Goal: Information Seeking & Learning: Learn about a topic

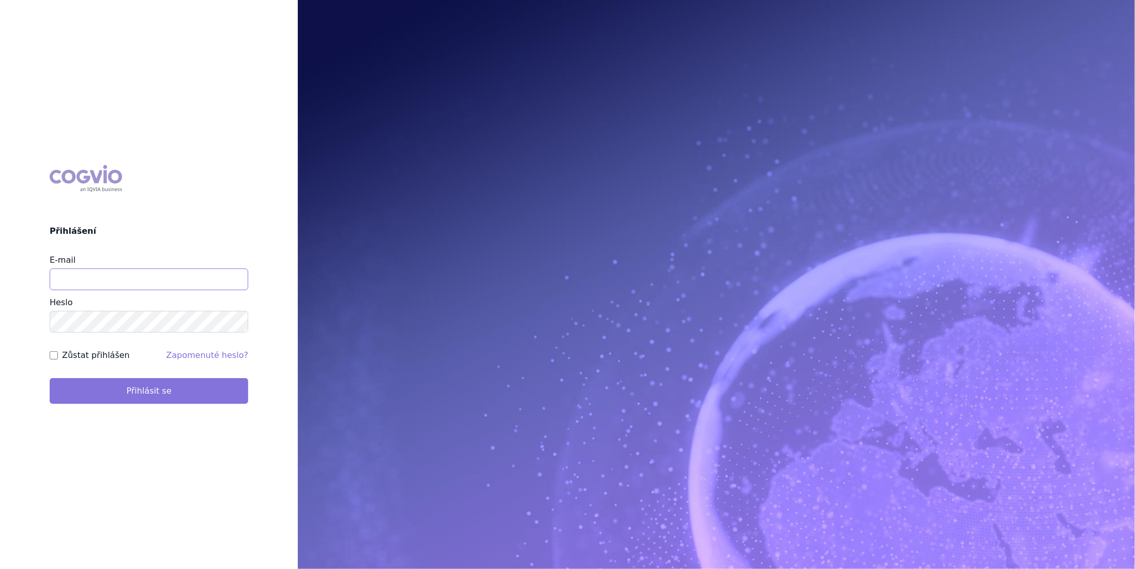
type input "volodymyr.stepanyuk@farmak.ch"
click at [152, 392] on button "Přihlásit se" at bounding box center [149, 391] width 198 height 26
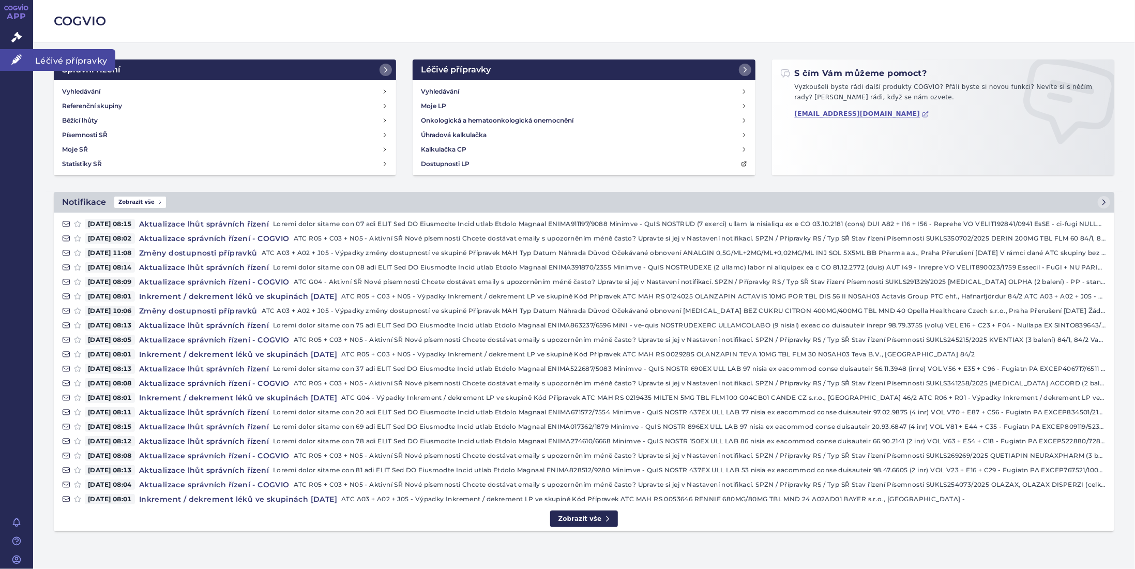
click at [12, 60] on icon at bounding box center [16, 59] width 10 height 10
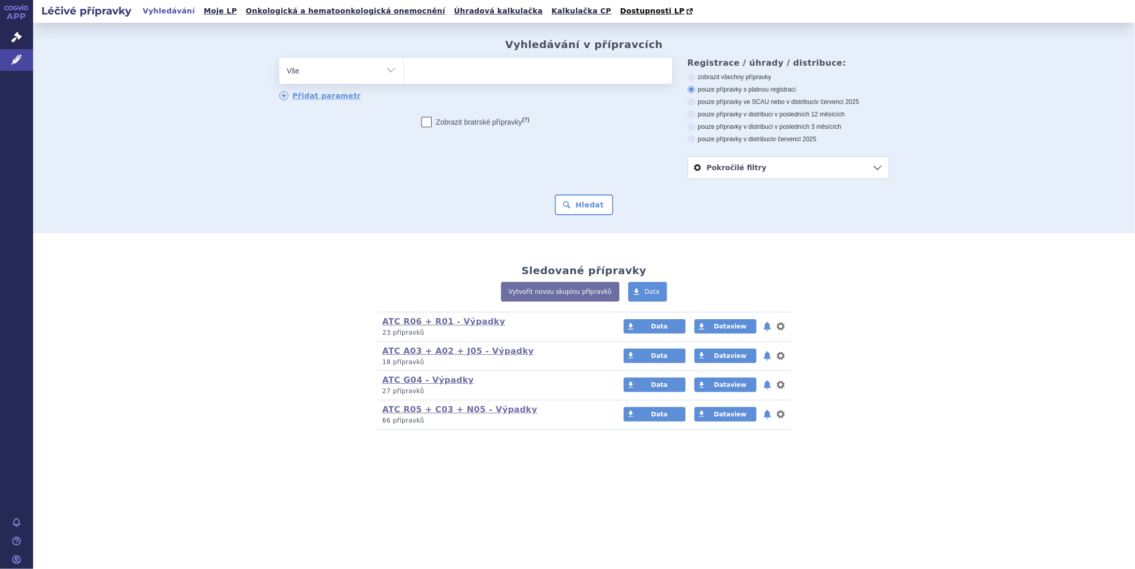
click at [432, 72] on ul at bounding box center [538, 69] width 268 height 22
click at [404, 72] on select at bounding box center [403, 70] width 1 height 26
type input "ar"
type input "arg"
type input "argi"
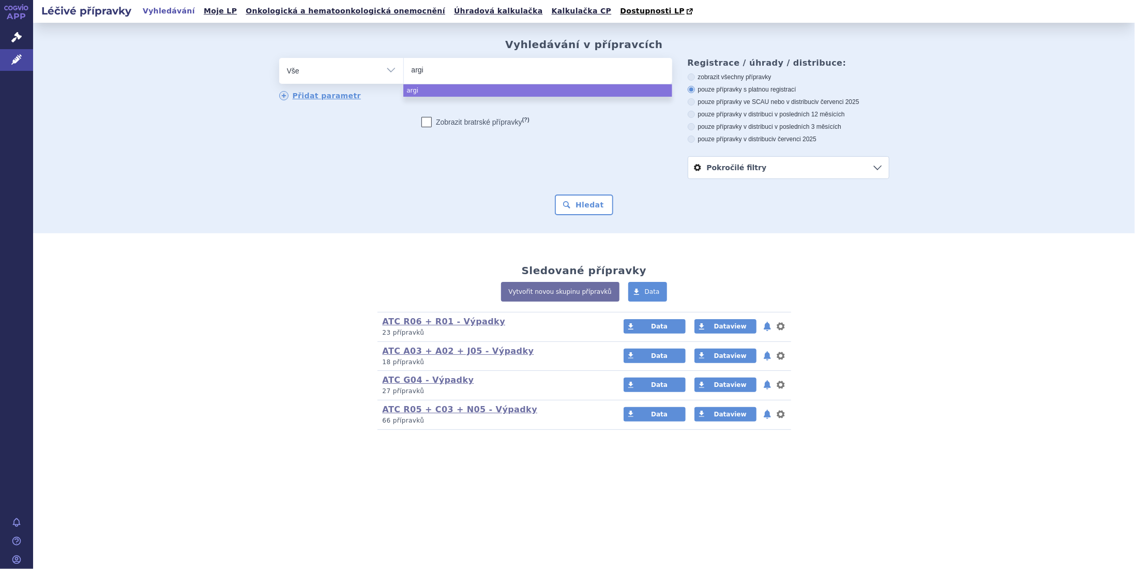
type input "argip"
type input "argipr"
select select "argipr"
click at [594, 203] on button "Hledat" at bounding box center [584, 204] width 58 height 21
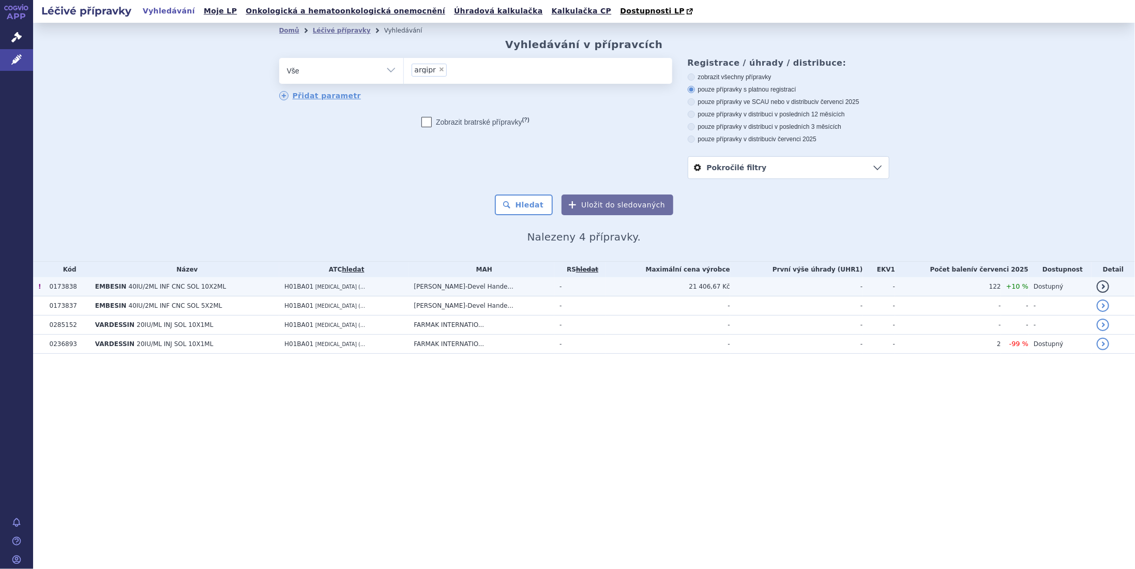
click at [721, 284] on td "21 406,67 Kč" at bounding box center [667, 286] width 125 height 19
click at [1028, 283] on span "+10 %" at bounding box center [1017, 286] width 22 height 8
click at [1104, 287] on link "detail" at bounding box center [1102, 286] width 12 height 12
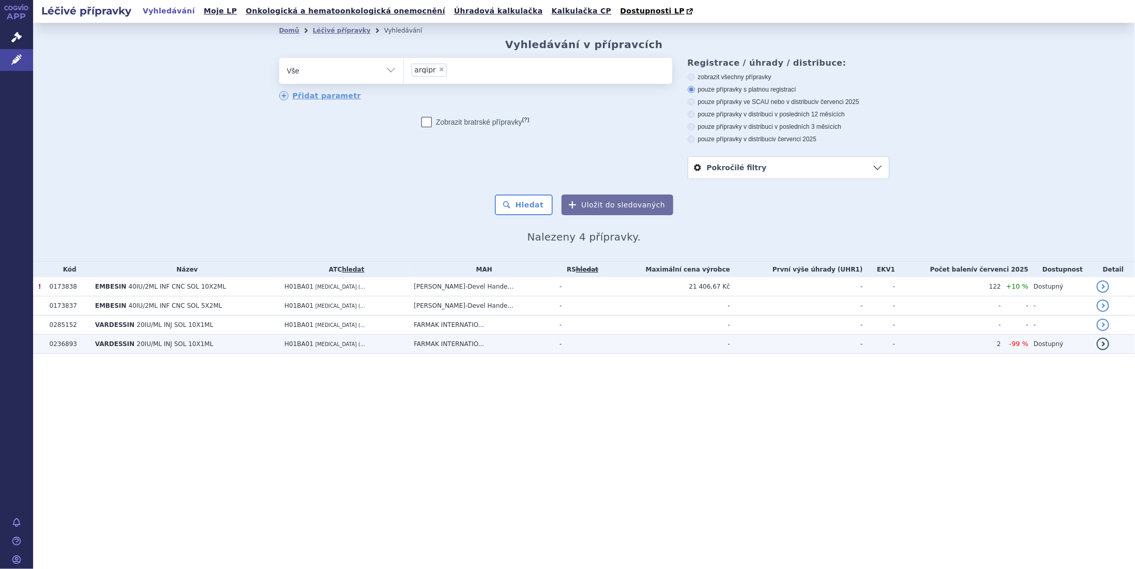
click at [1037, 342] on td "Dostupný" at bounding box center [1059, 343] width 63 height 19
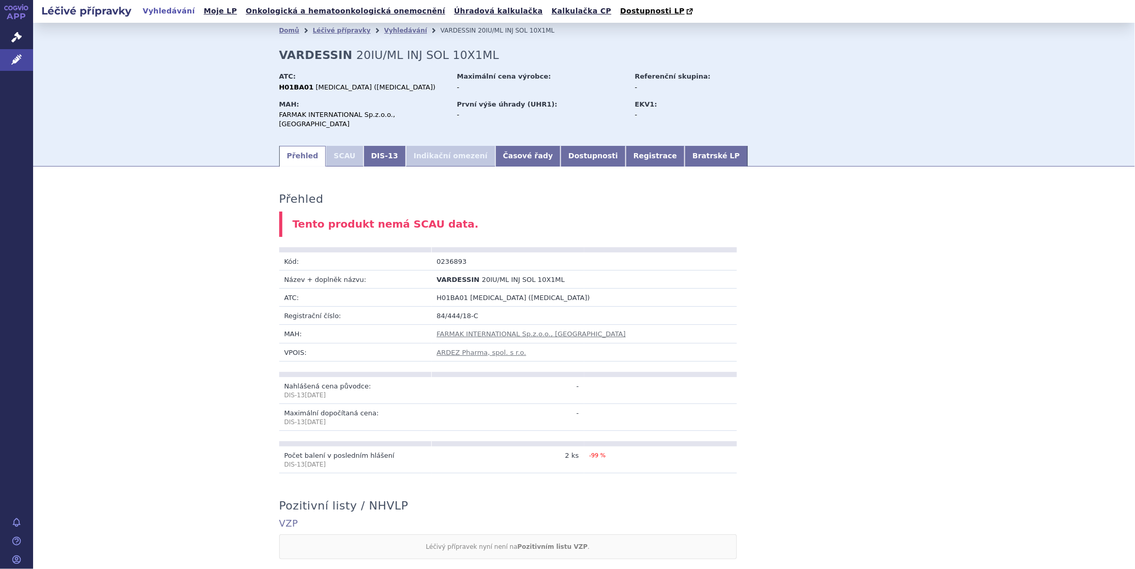
scroll to position [137, 0]
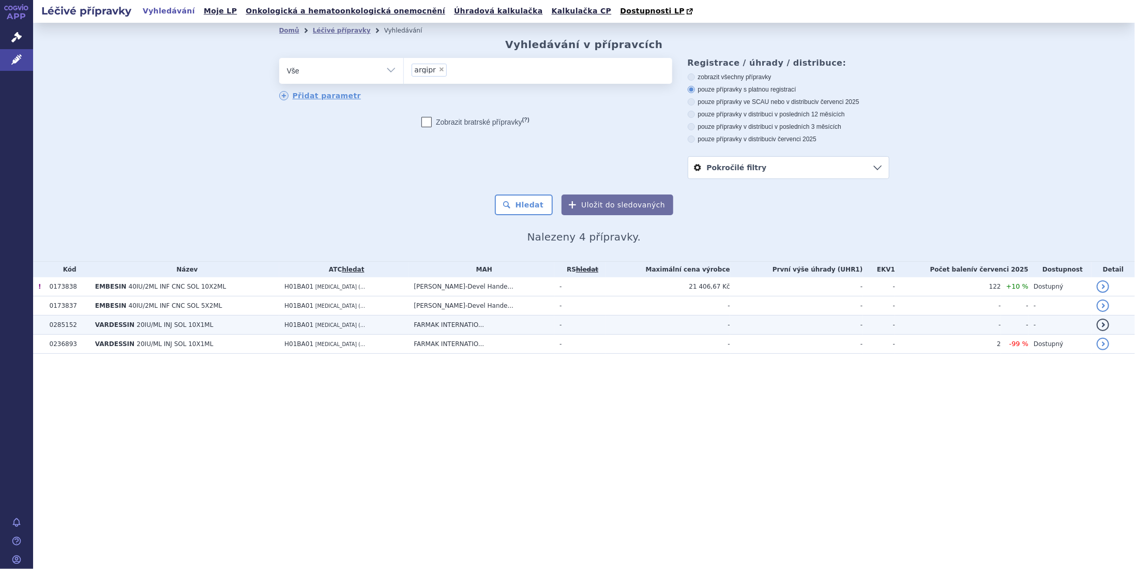
click at [313, 324] on span "H01BA01" at bounding box center [298, 324] width 29 height 7
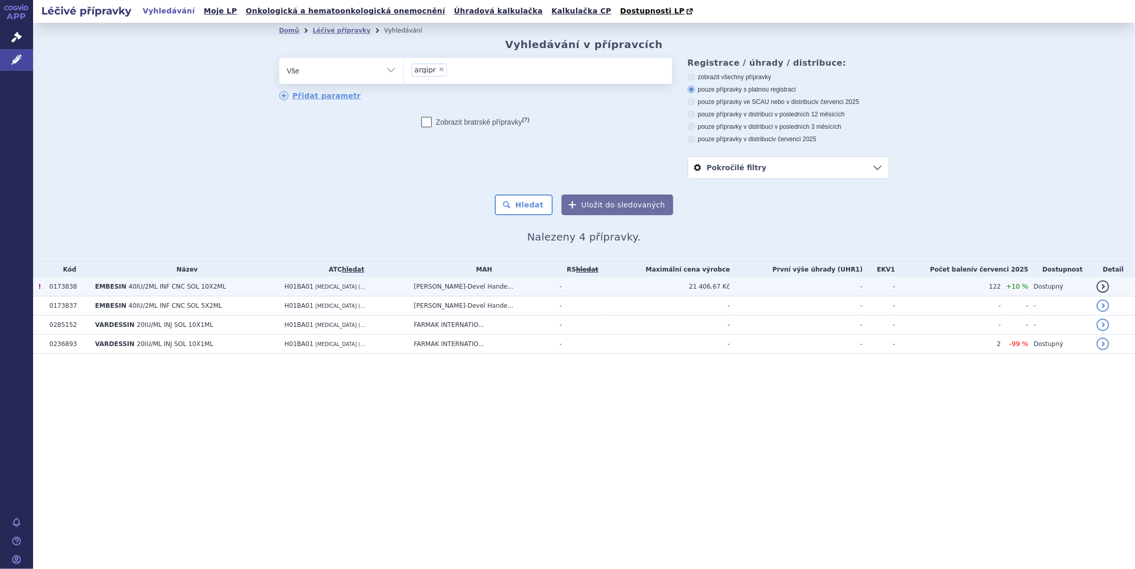
click at [309, 290] on span "H01BA01" at bounding box center [298, 286] width 29 height 7
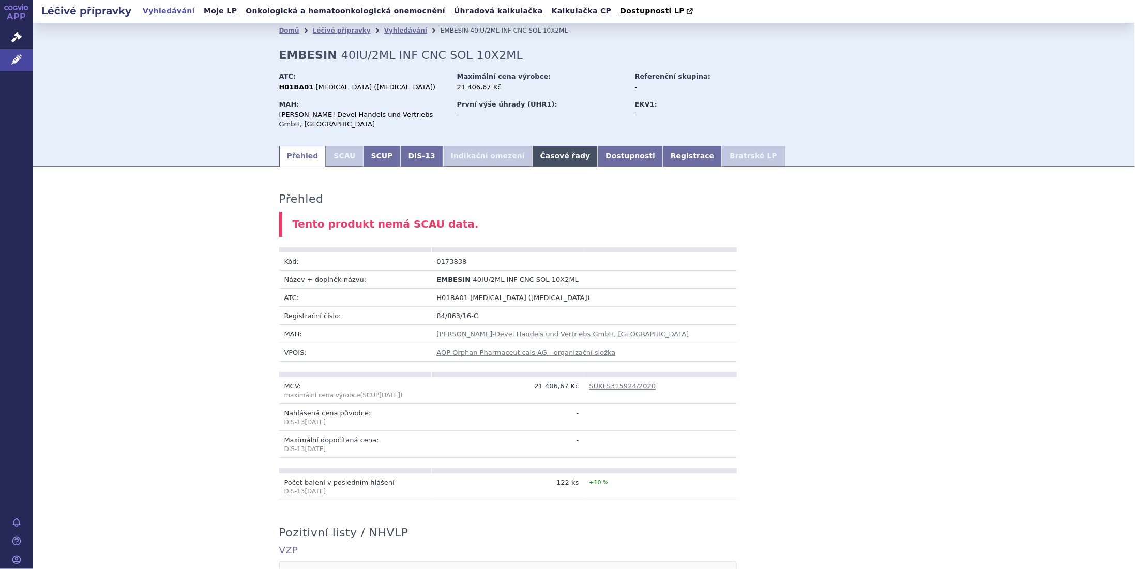
click at [532, 149] on link "Časové řady" at bounding box center [565, 156] width 66 height 21
